Goal: Transaction & Acquisition: Purchase product/service

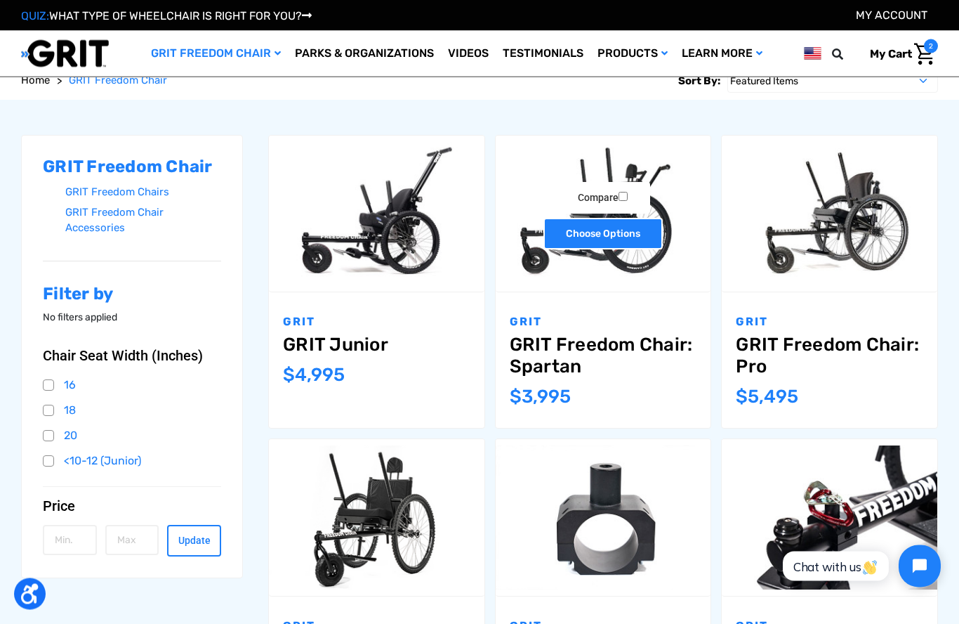
scroll to position [151, 0]
click at [646, 227] on link "Choose Options" at bounding box center [603, 234] width 119 height 32
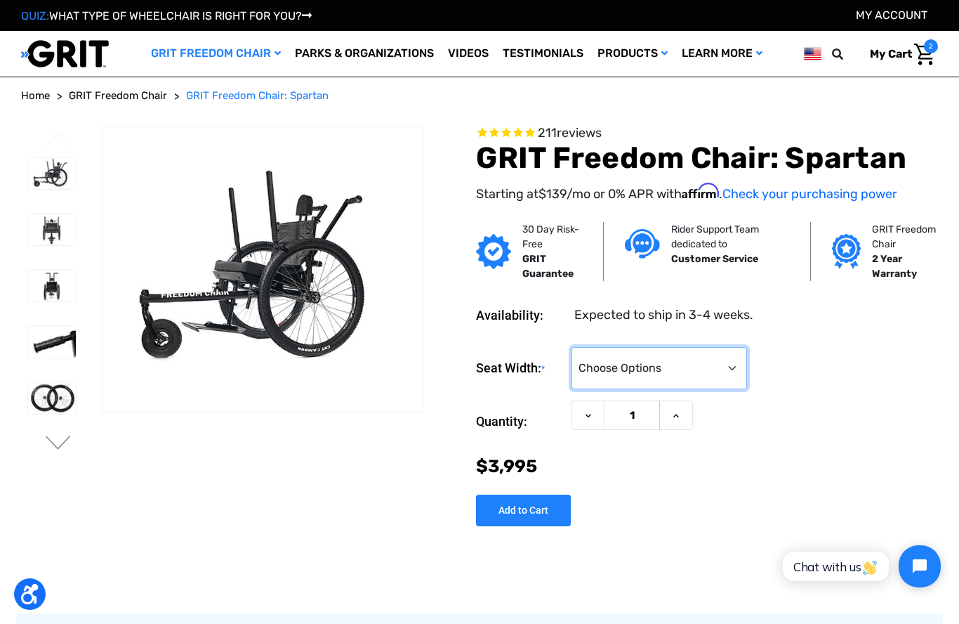
select select "326"
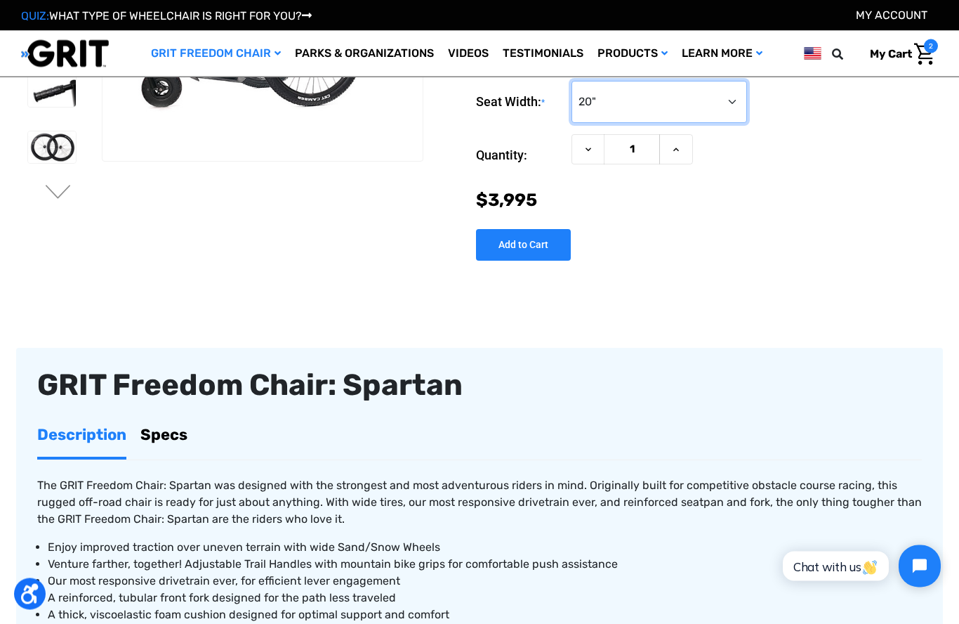
scroll to position [329, 0]
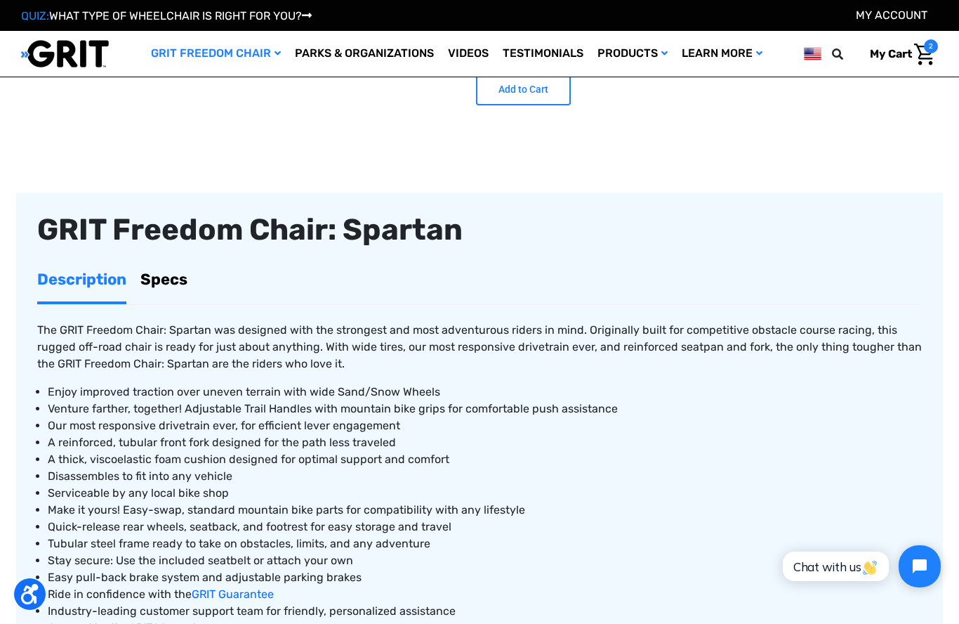
click at [542, 96] on input "Add to Cart" at bounding box center [523, 90] width 95 height 32
type input "Add to Cart"
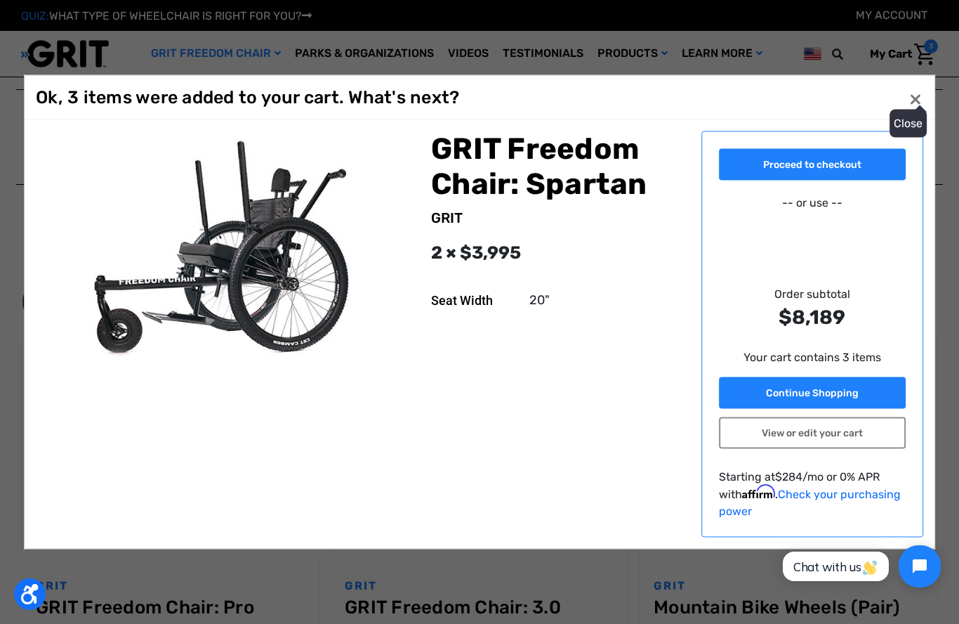
scroll to position [1124, 0]
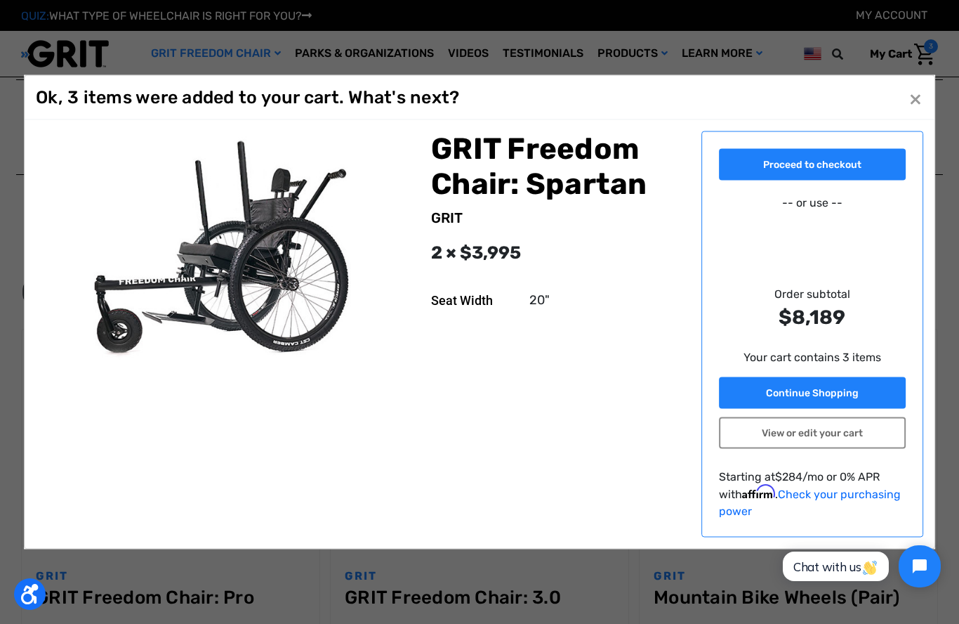
click at [913, 109] on button "Close ×" at bounding box center [916, 97] width 22 height 22
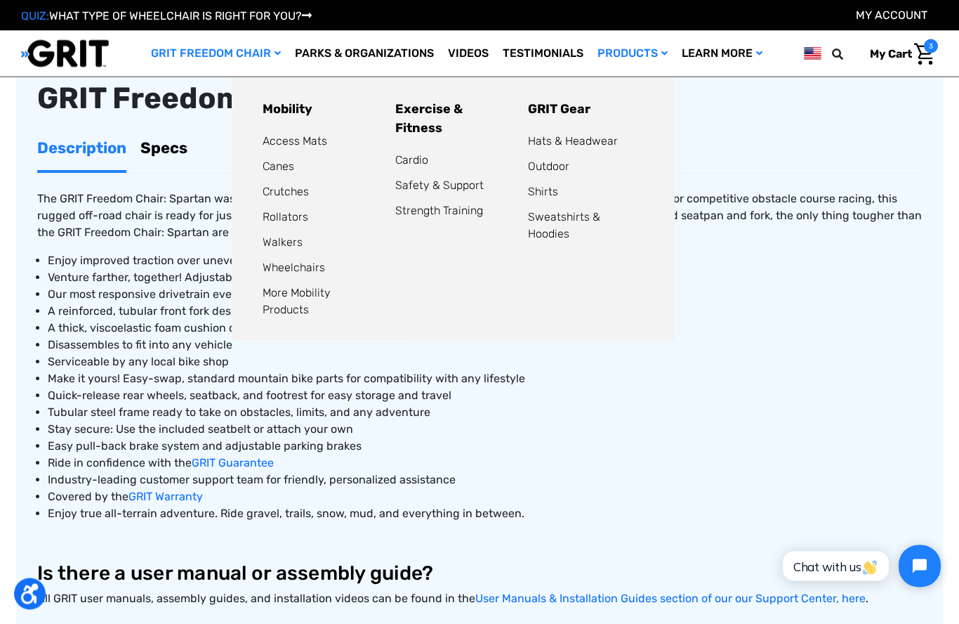
scroll to position [460, 0]
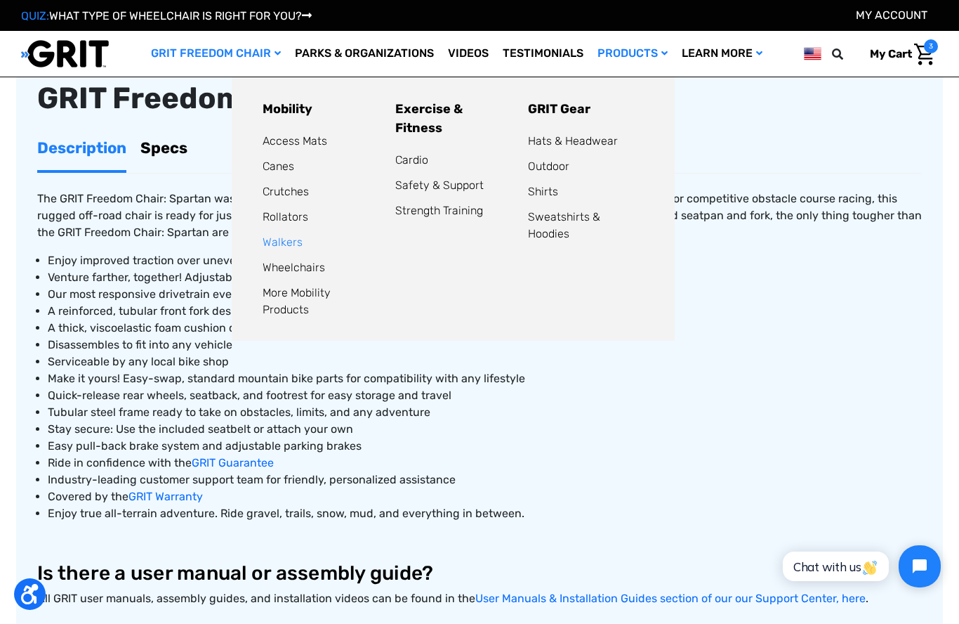
click at [283, 244] on link "Walkers" at bounding box center [283, 241] width 40 height 13
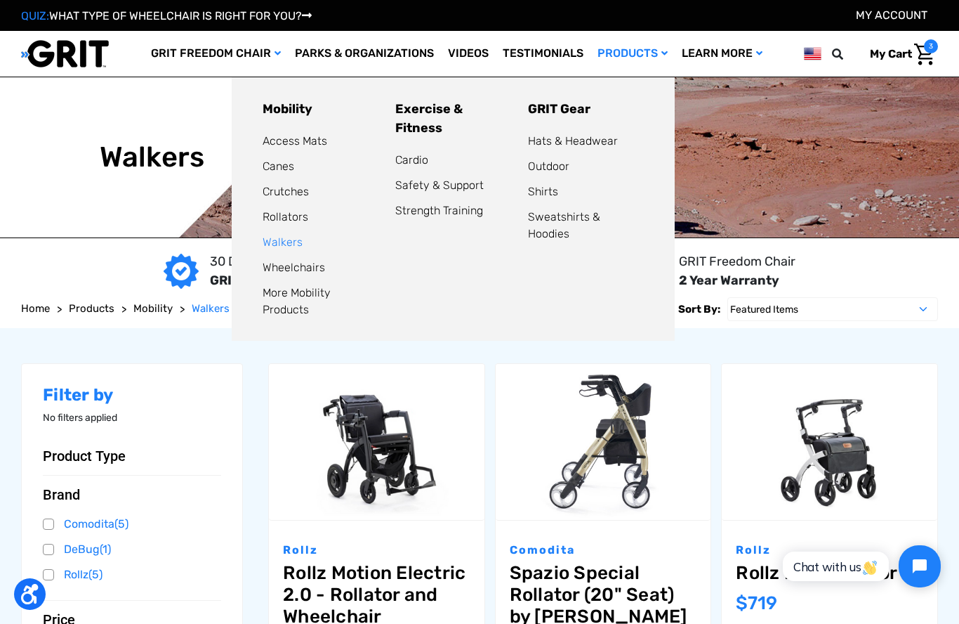
click at [279, 240] on link "Walkers" at bounding box center [283, 241] width 40 height 13
click at [275, 218] on link "Rollators" at bounding box center [286, 216] width 46 height 13
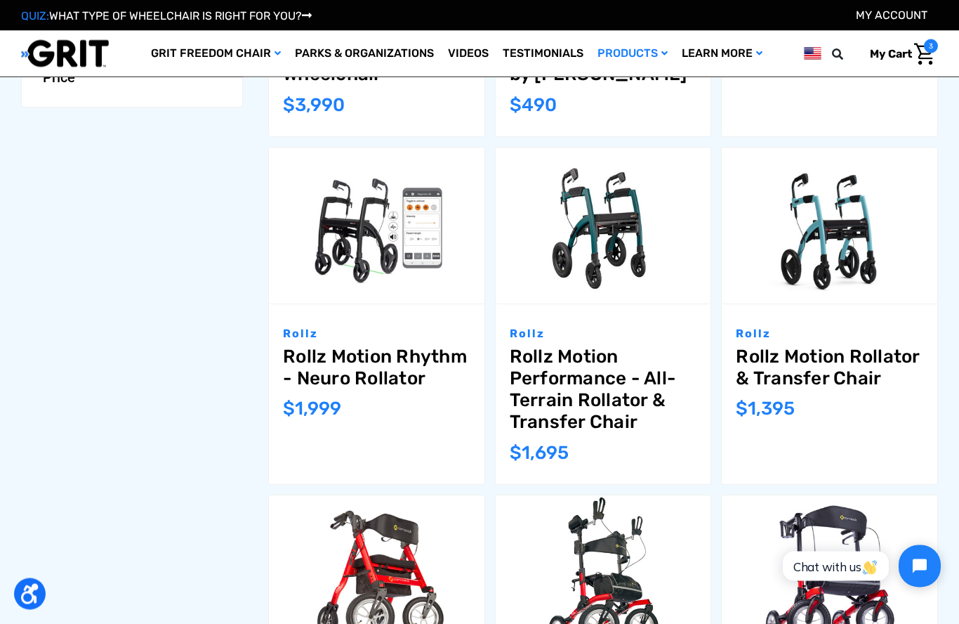
scroll to position [465, 0]
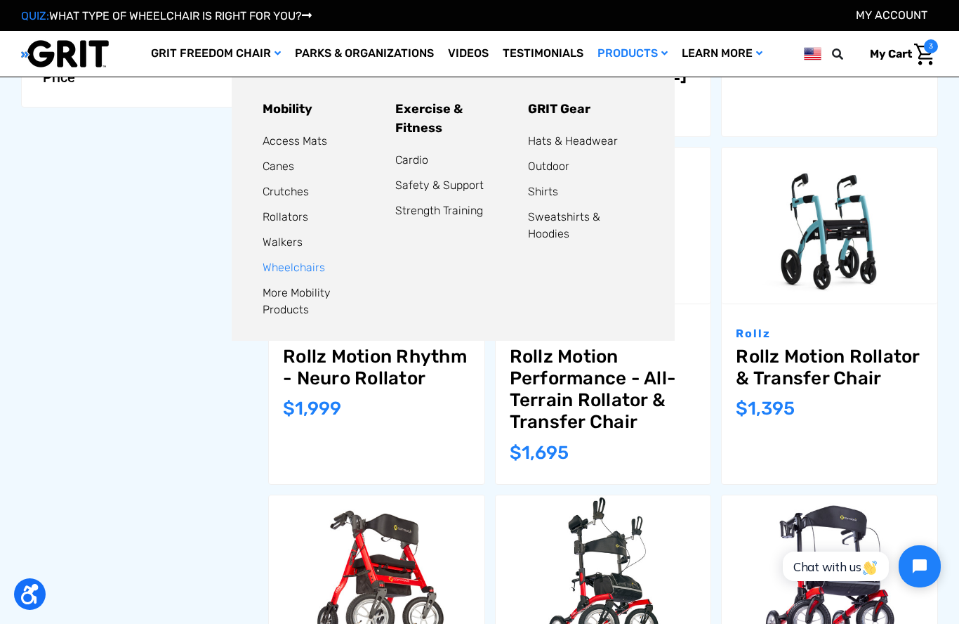
click at [287, 264] on link "Wheelchairs" at bounding box center [294, 267] width 63 height 13
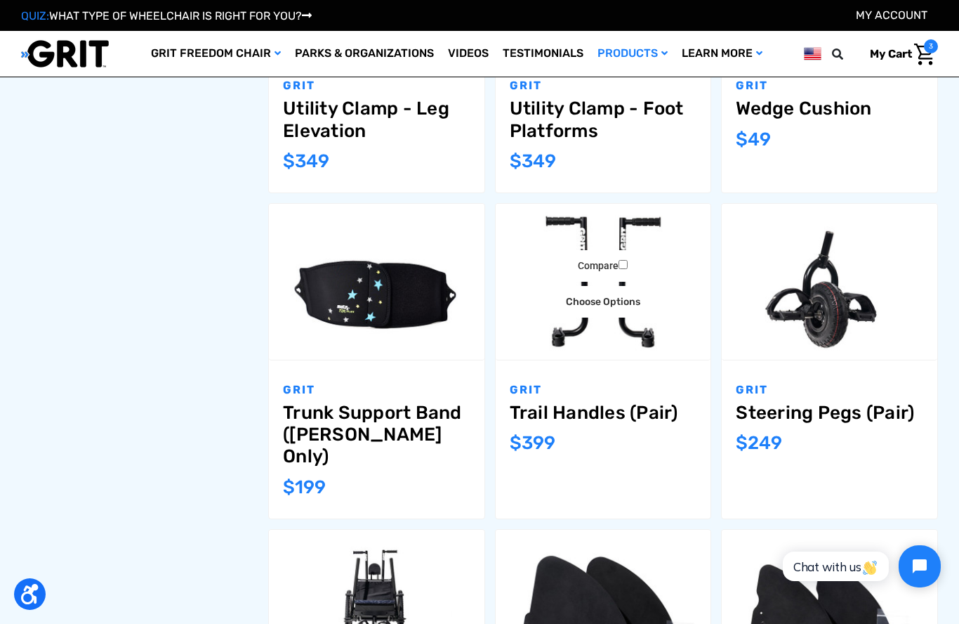
click at [583, 237] on img "Trail Handles (Pair),$399.00\a" at bounding box center [604, 281] width 216 height 143
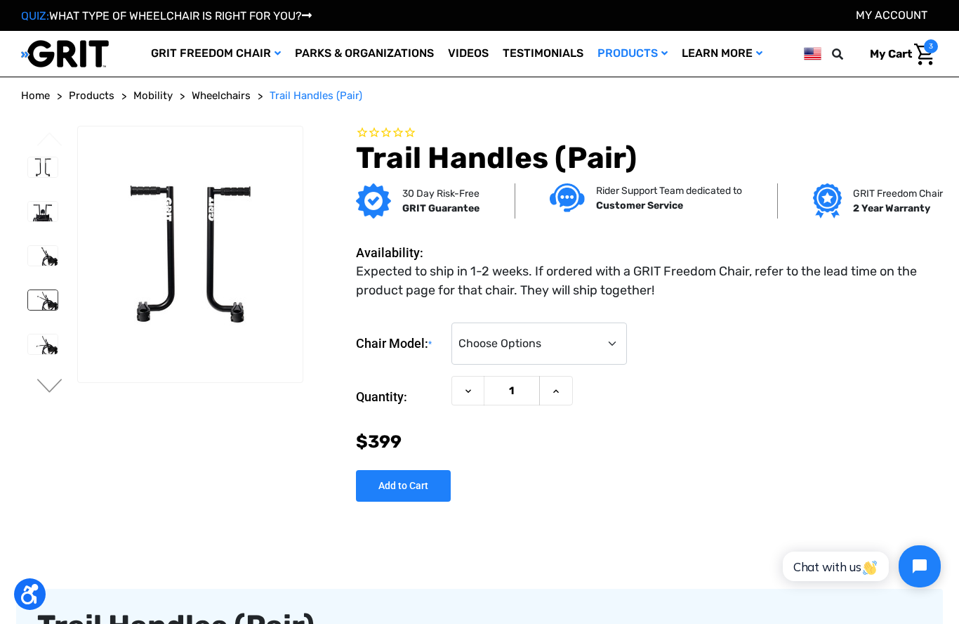
click at [28, 300] on img at bounding box center [42, 300] width 29 height 20
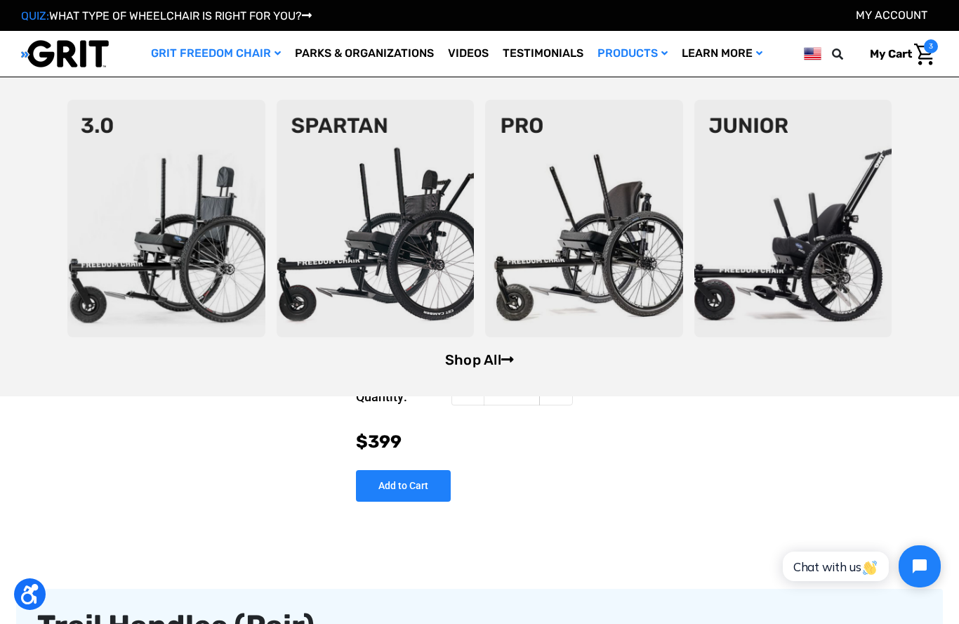
click at [467, 361] on link "Shop All" at bounding box center [479, 359] width 69 height 17
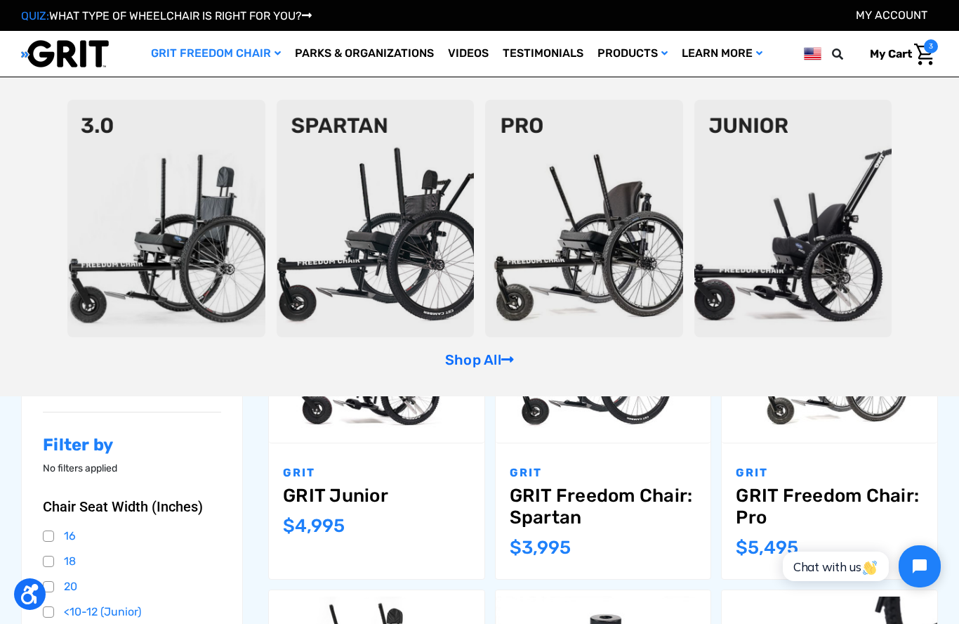
click at [183, 190] on img at bounding box center [166, 218] width 198 height 237
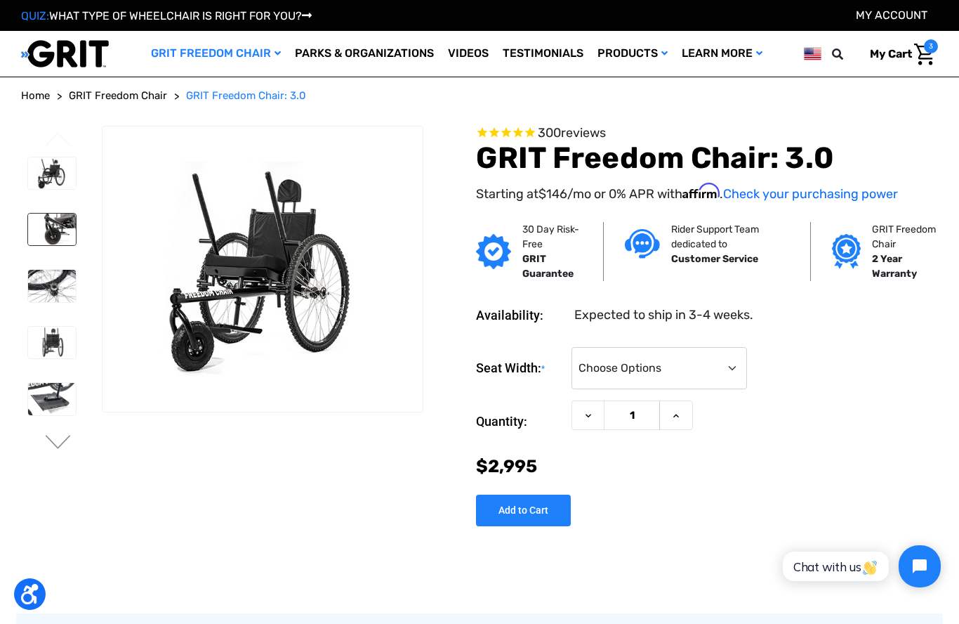
click at [46, 233] on img at bounding box center [52, 229] width 48 height 32
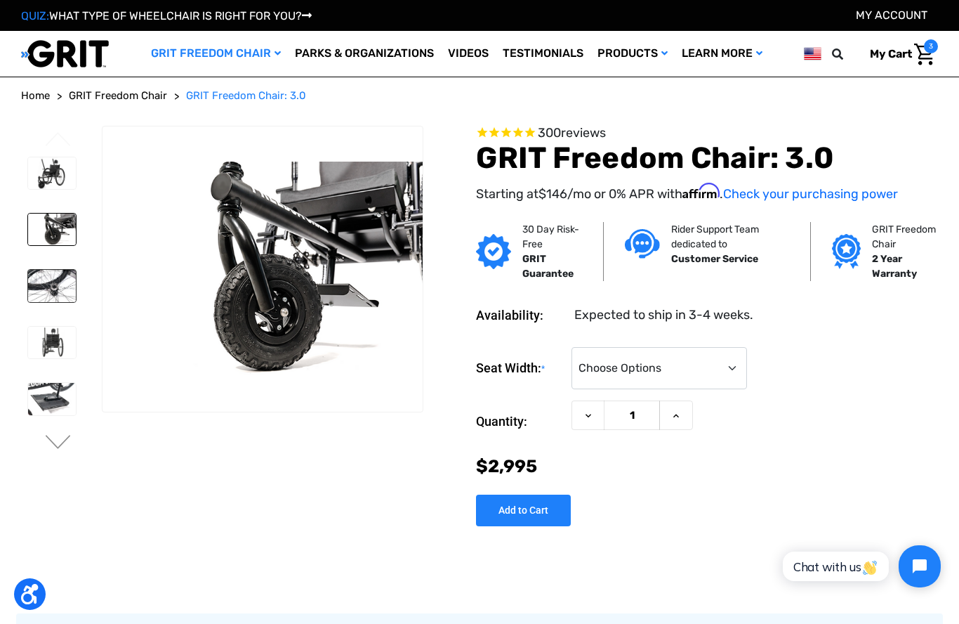
click at [57, 285] on img at bounding box center [52, 286] width 48 height 32
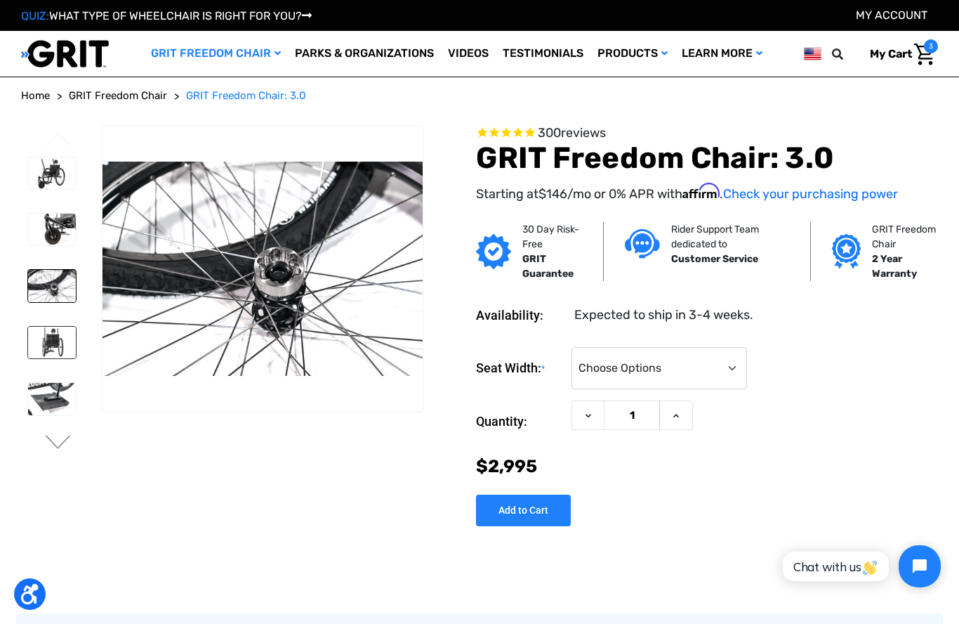
click at [55, 351] on img at bounding box center [52, 343] width 48 height 32
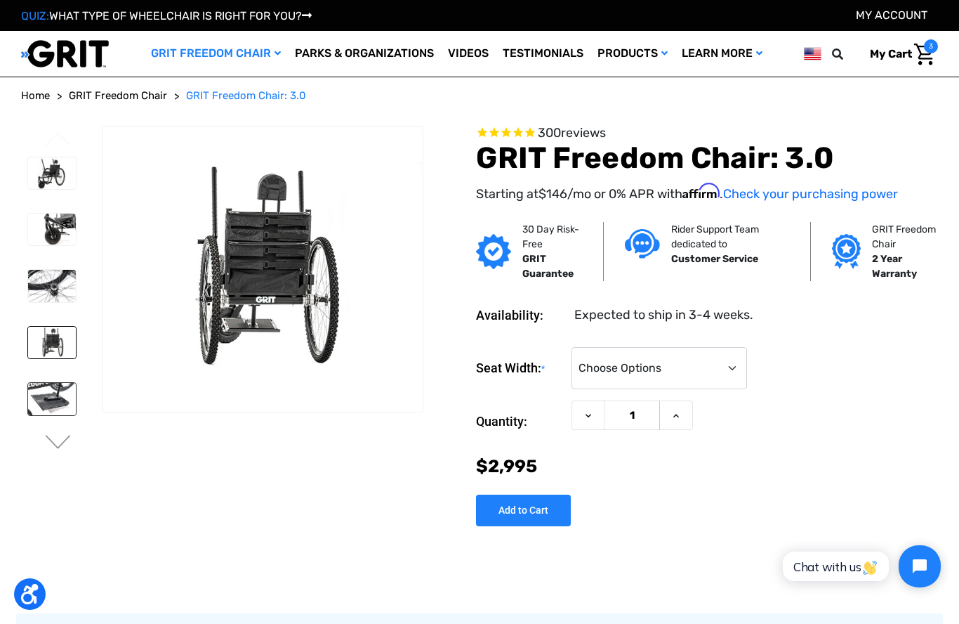
click at [53, 393] on img at bounding box center [52, 399] width 48 height 32
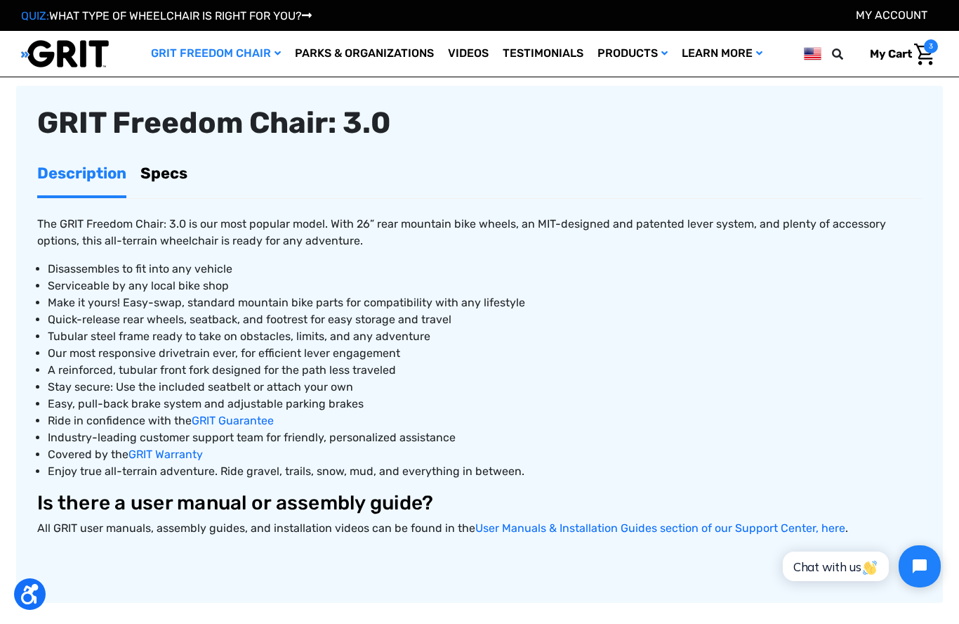
scroll to position [505, 0]
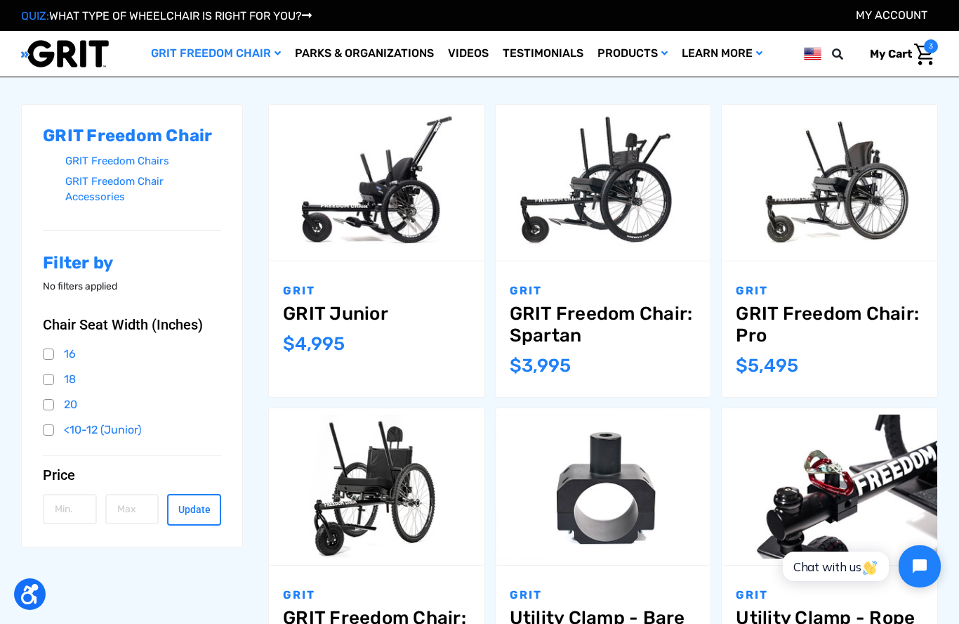
scroll to position [18, 0]
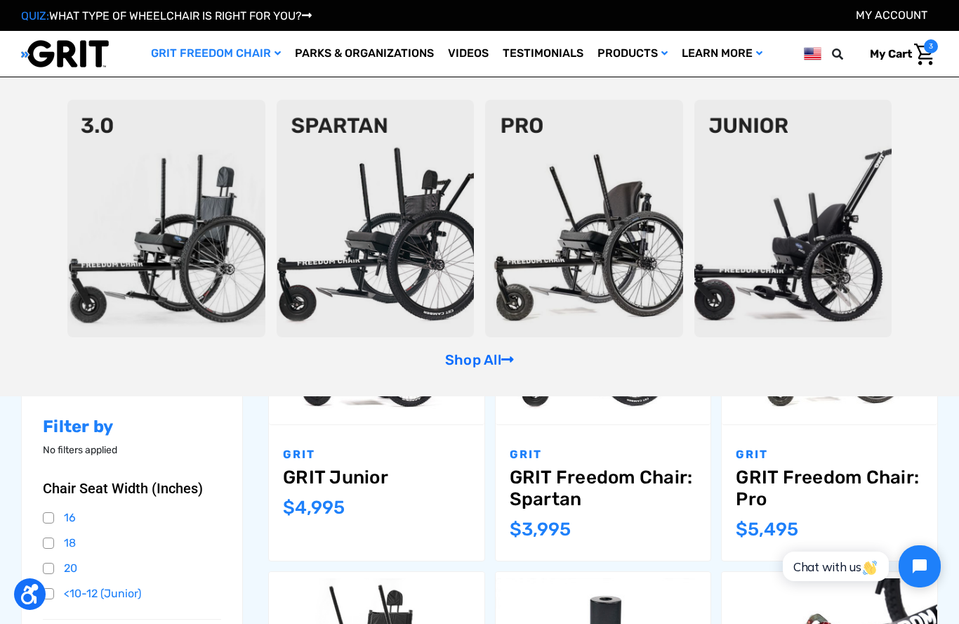
click at [363, 189] on img at bounding box center [376, 218] width 198 height 237
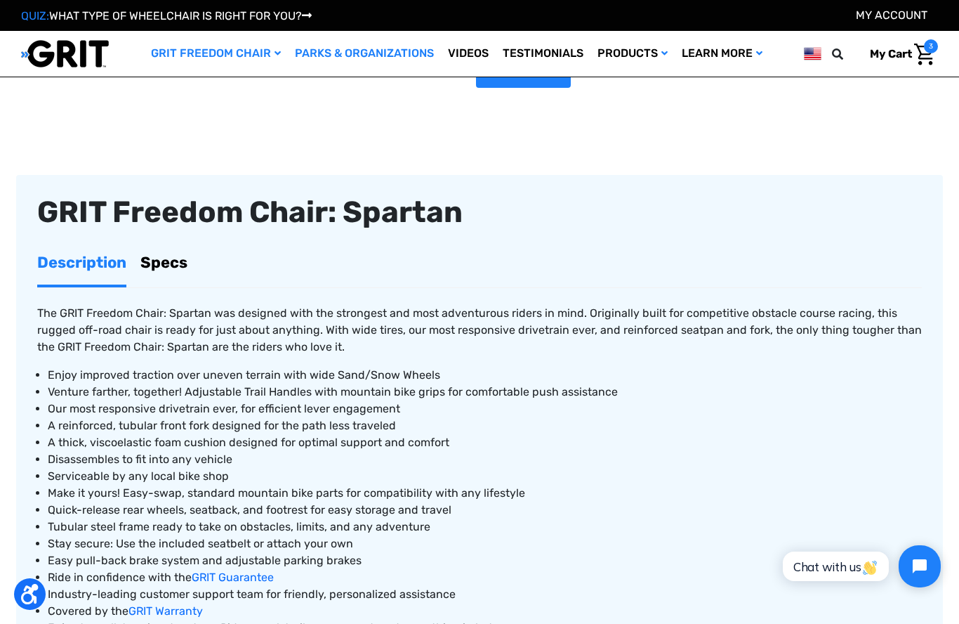
scroll to position [360, 0]
